Goal: Check status: Check status

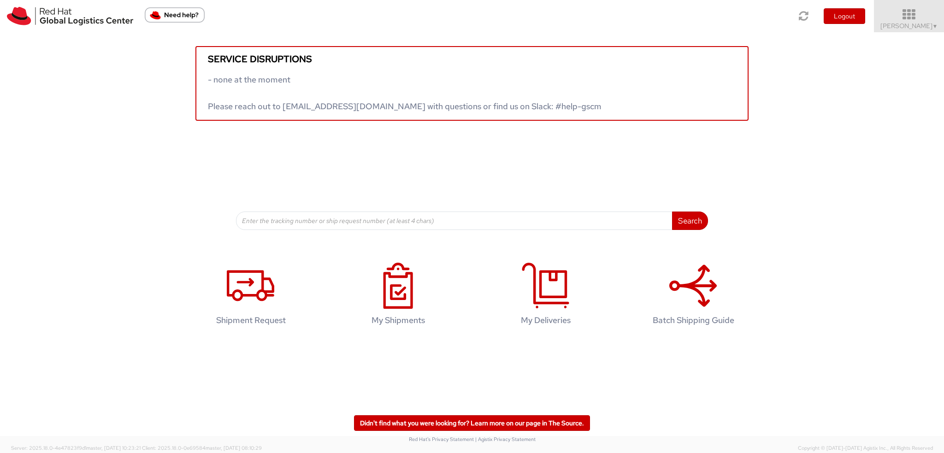
click at [913, 29] on span "Kirk Newcross ▼" at bounding box center [910, 26] width 58 height 8
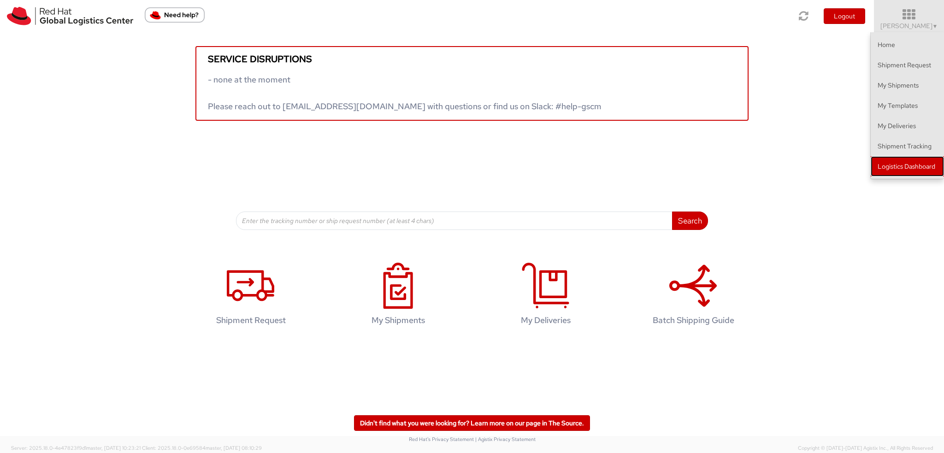
click at [898, 166] on link "Logistics Dashboard" at bounding box center [907, 166] width 73 height 20
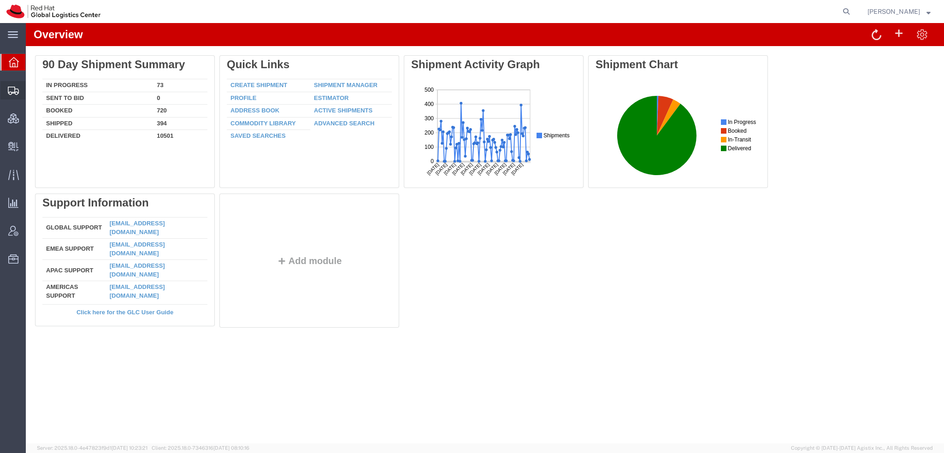
click at [0, 0] on span "Shipment Manager" at bounding box center [0, 0] width 0 height 0
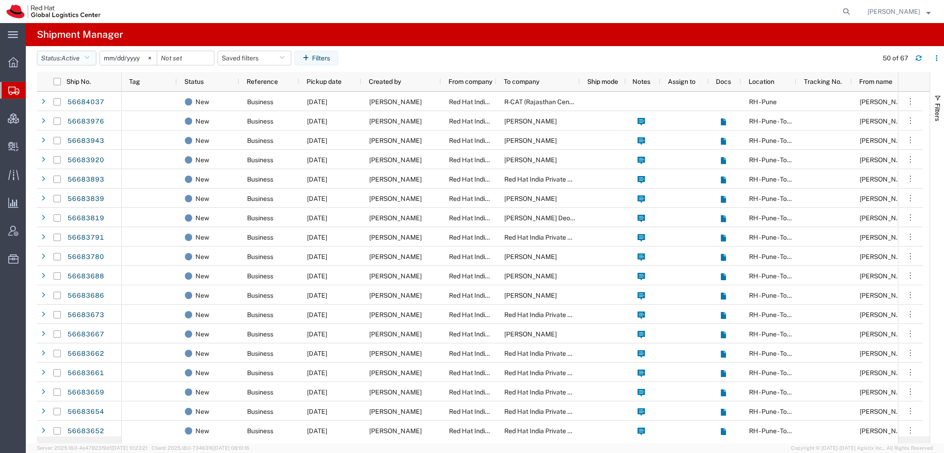
click at [94, 55] on button "Status: Active" at bounding box center [66, 58] width 59 height 15
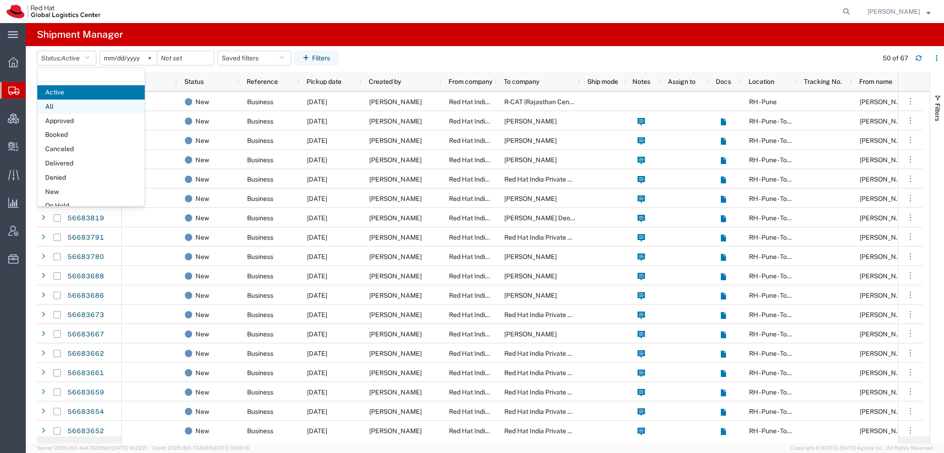
click at [52, 108] on span "All" at bounding box center [90, 107] width 107 height 14
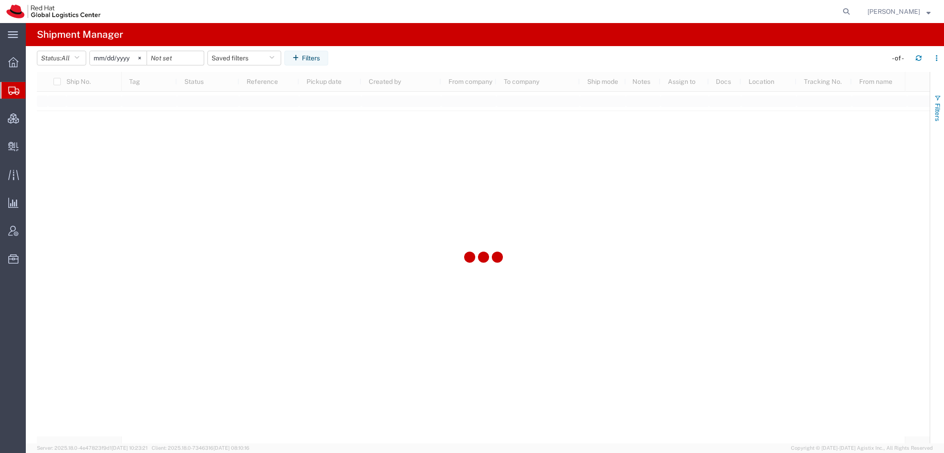
click at [934, 104] on span "Filters" at bounding box center [937, 112] width 7 height 18
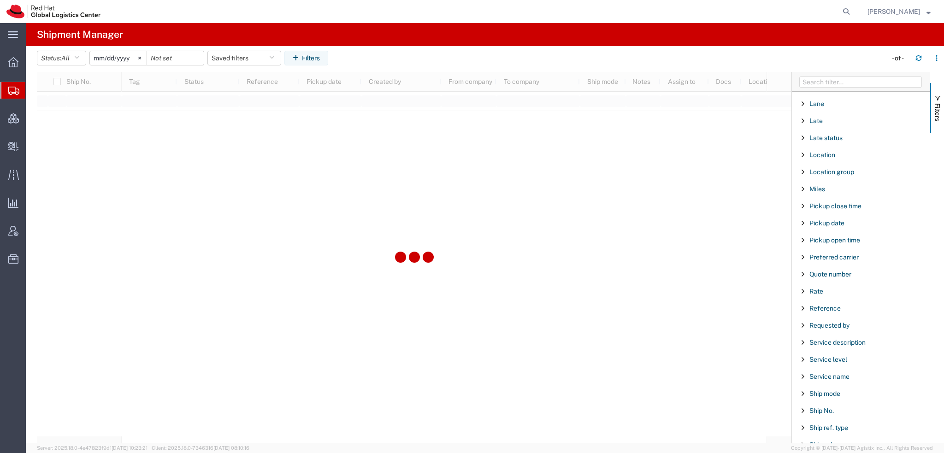
scroll to position [768, 0]
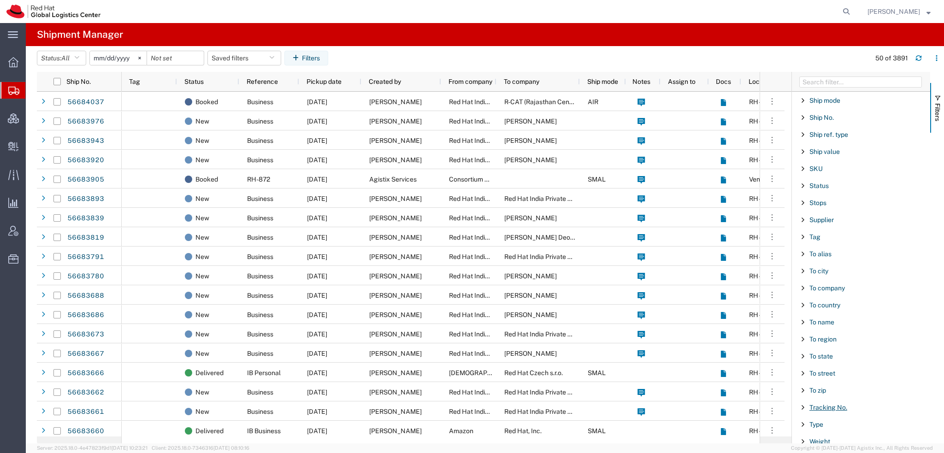
click at [818, 404] on span "Tracking No." at bounding box center [829, 407] width 38 height 7
click at [826, 442] on input "Filter Value" at bounding box center [864, 446] width 121 height 11
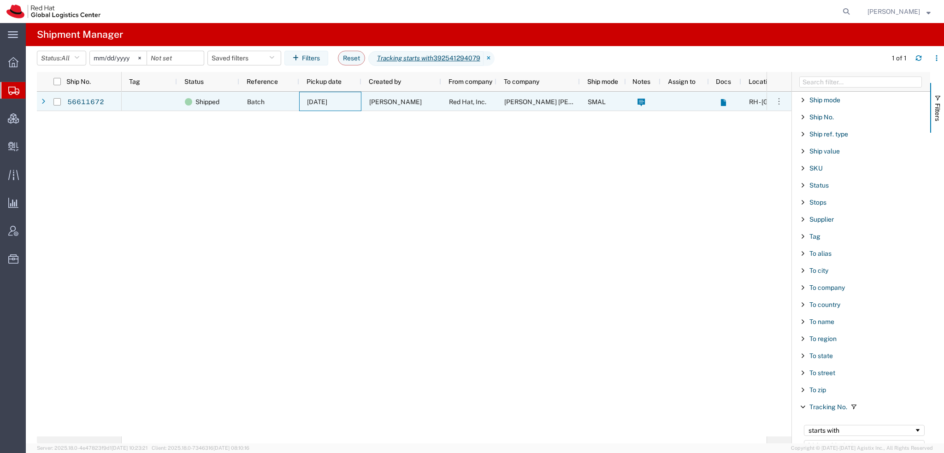
click at [344, 105] on div "[DATE]" at bounding box center [330, 101] width 62 height 19
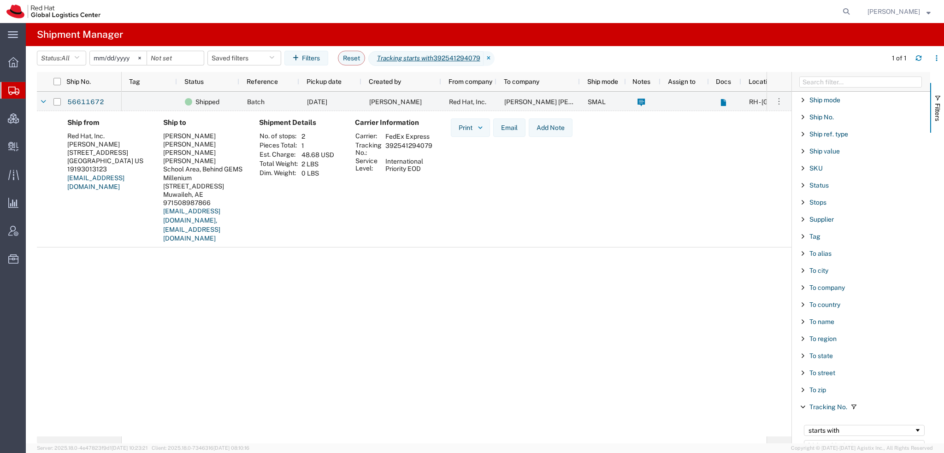
drag, startPoint x: 431, startPoint y: 144, endPoint x: 385, endPoint y: 143, distance: 46.1
click at [385, 143] on td "392541294079" at bounding box center [408, 149] width 53 height 16
copy td "392541294079"
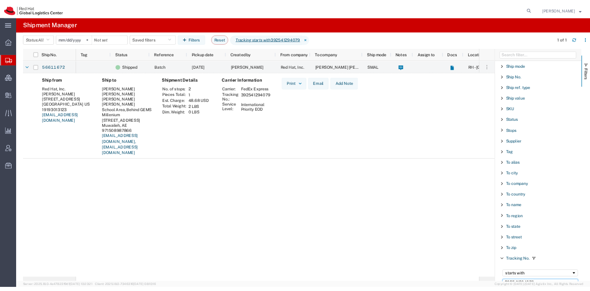
scroll to position [778, 0]
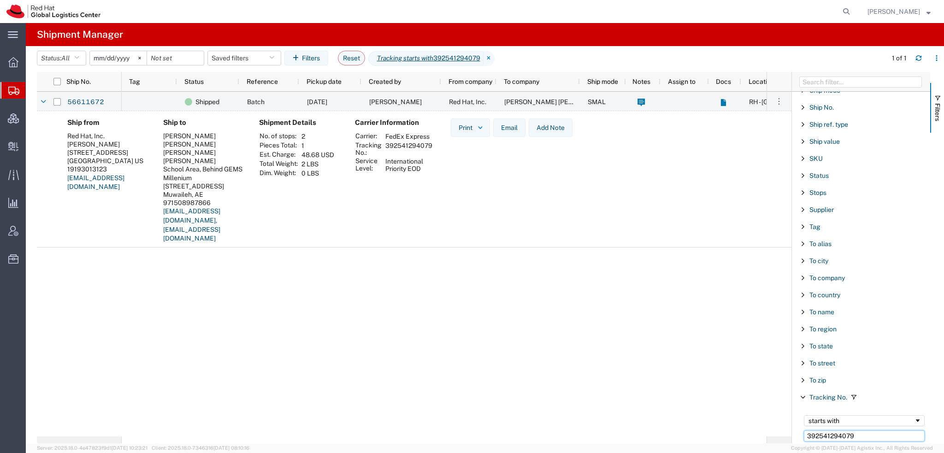
drag, startPoint x: 861, startPoint y: 441, endPoint x: 432, endPoint y: 406, distance: 429.7
click at [432, 406] on div "Ship No. Tag Status Reference Pickup date Created by From company To company Sh…" at bounding box center [490, 258] width 907 height 372
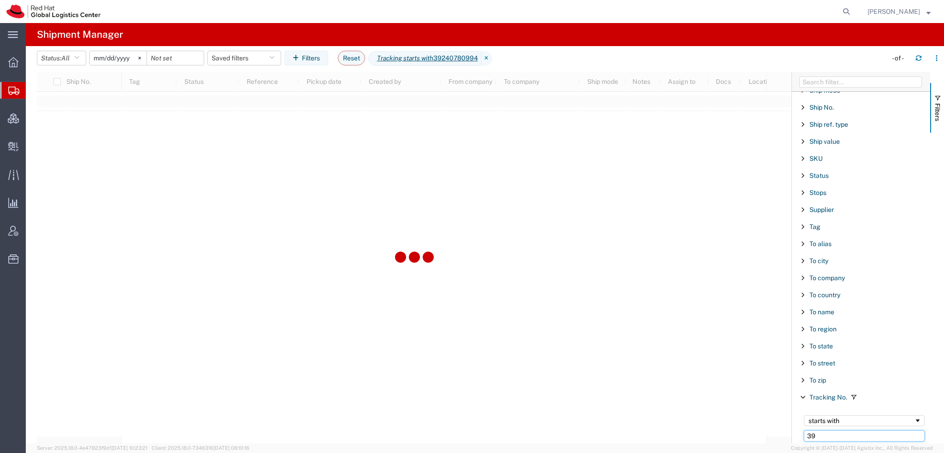
type input "3"
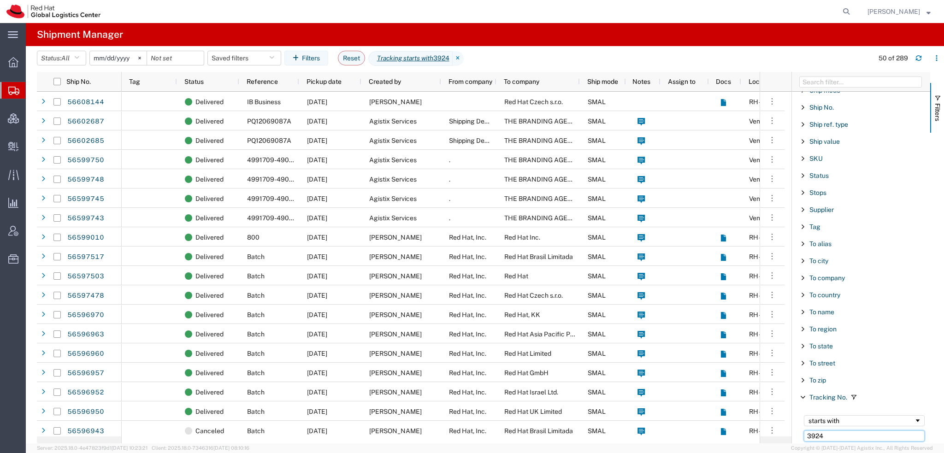
click at [868, 431] on input "3924" at bounding box center [864, 436] width 121 height 11
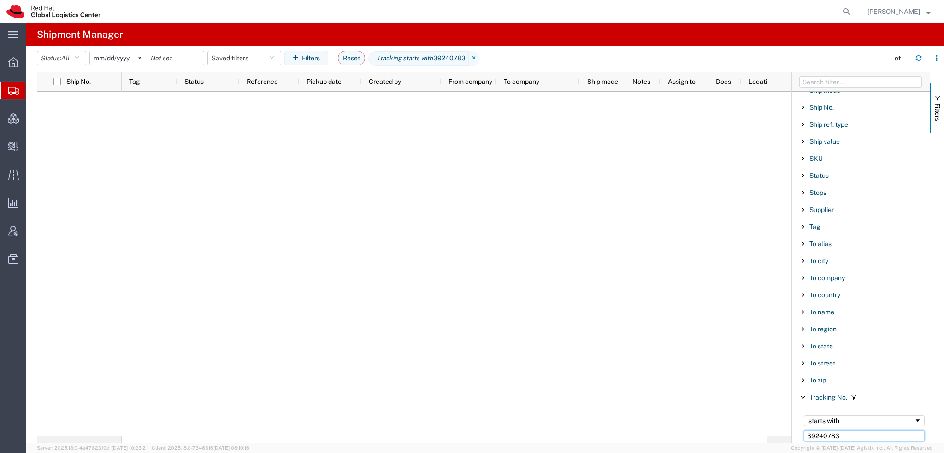
click at [868, 431] on input "39240783" at bounding box center [864, 436] width 121 height 11
type input "392407835560"
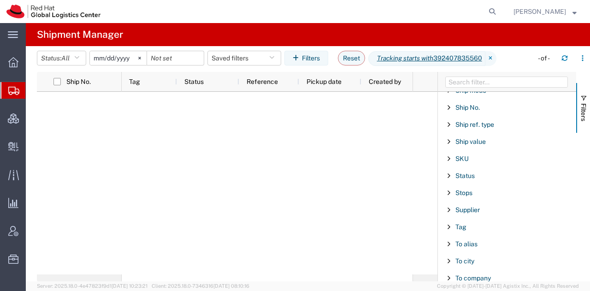
scroll to position [995, 0]
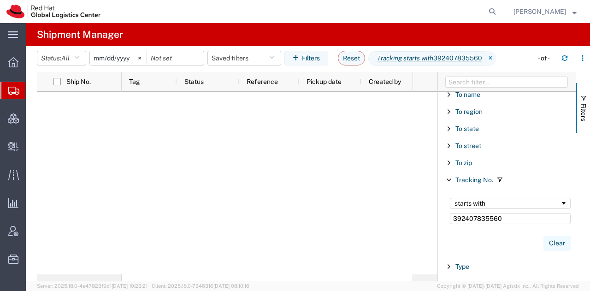
click at [551, 236] on button "Clear" at bounding box center [557, 243] width 27 height 15
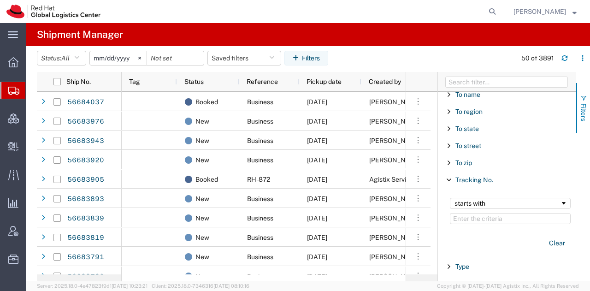
click at [583, 96] on span "button" at bounding box center [583, 98] width 7 height 7
